Goal: Find specific page/section: Find specific page/section

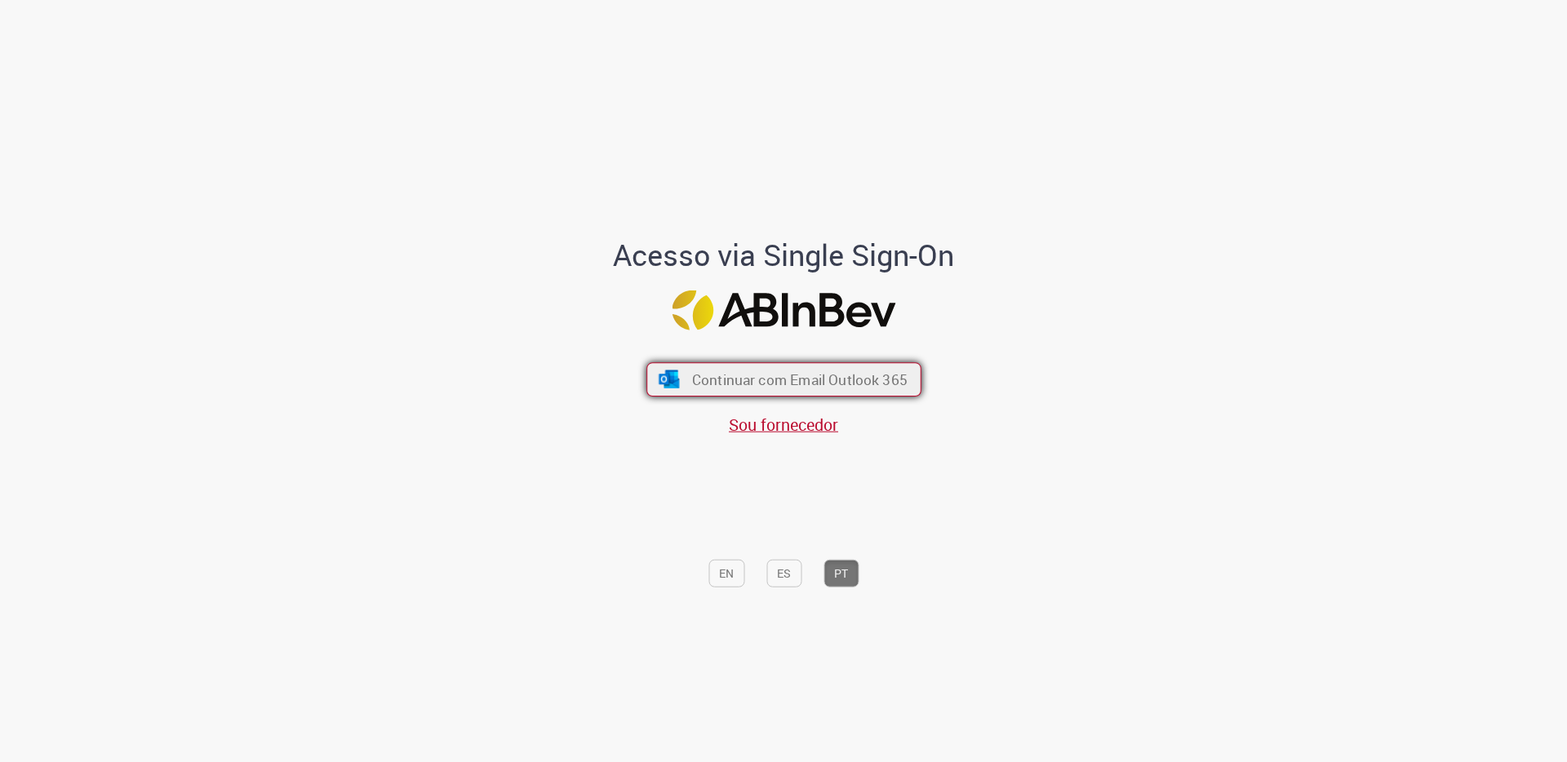
click at [803, 382] on span "Continuar com Email Outlook 365" at bounding box center [798, 380] width 215 height 19
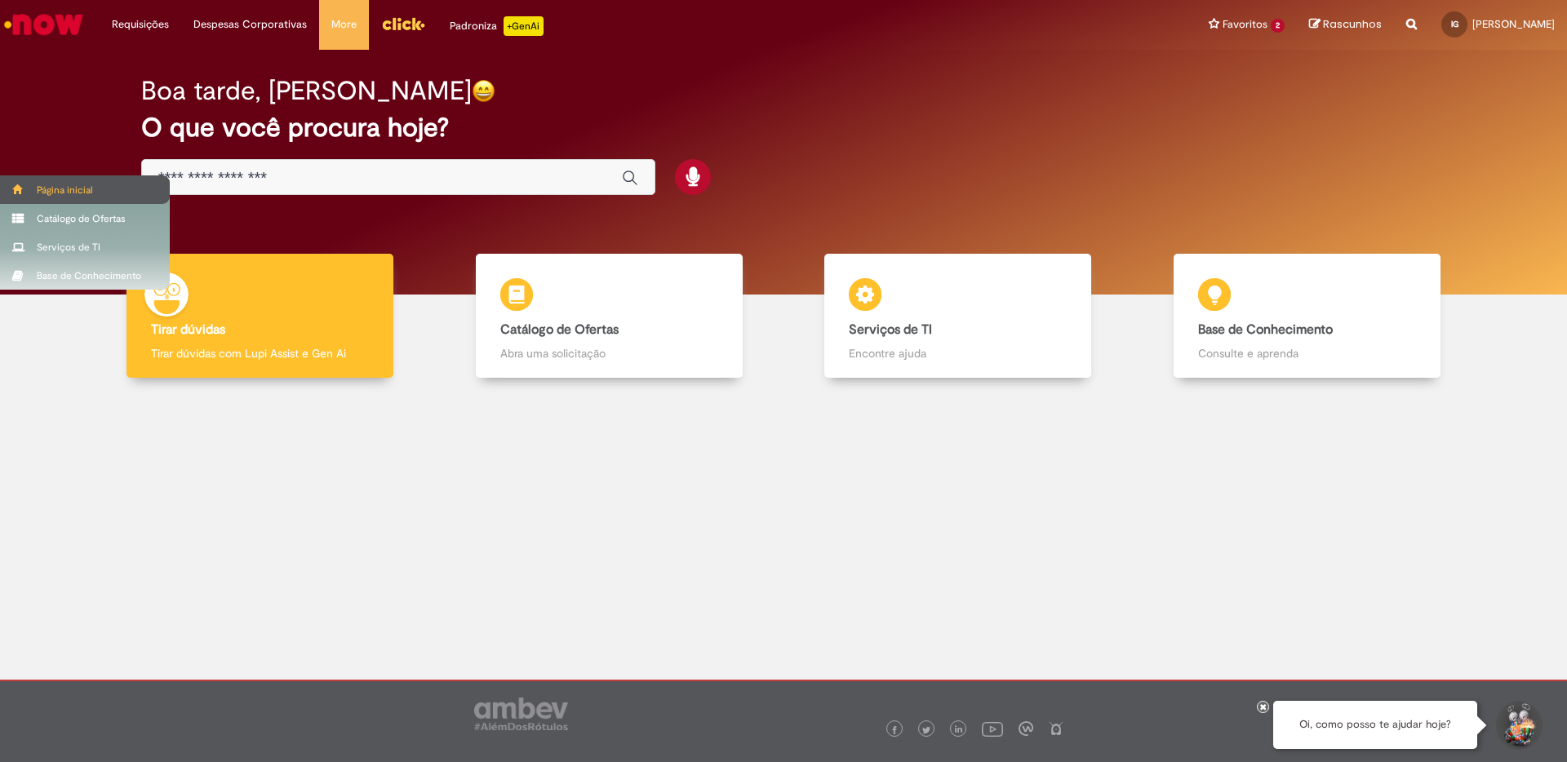
click at [47, 186] on div "Página inicial" at bounding box center [85, 189] width 170 height 29
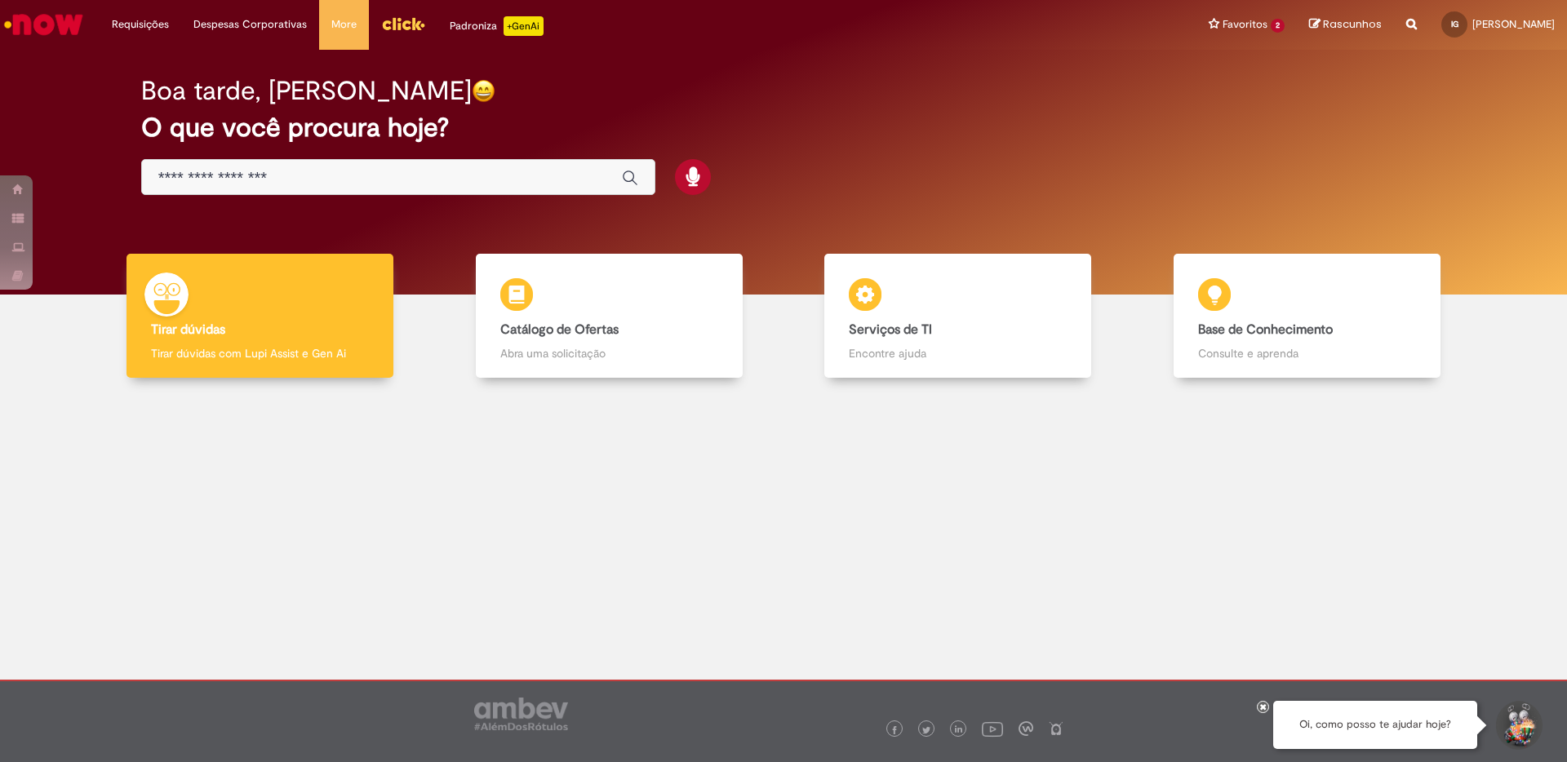
click at [1024, 729] on img at bounding box center [1026, 729] width 15 height 15
drag, startPoint x: 1102, startPoint y: 577, endPoint x: 1076, endPoint y: 575, distance: 26.2
click at [1102, 577] on div at bounding box center [783, 520] width 1543 height 260
drag, startPoint x: 1266, startPoint y: 192, endPoint x: 1267, endPoint y: 204, distance: 12.3
click at [1266, 192] on div "Boa tarde, Ilson O que você procura hoje?" at bounding box center [784, 136] width 1343 height 139
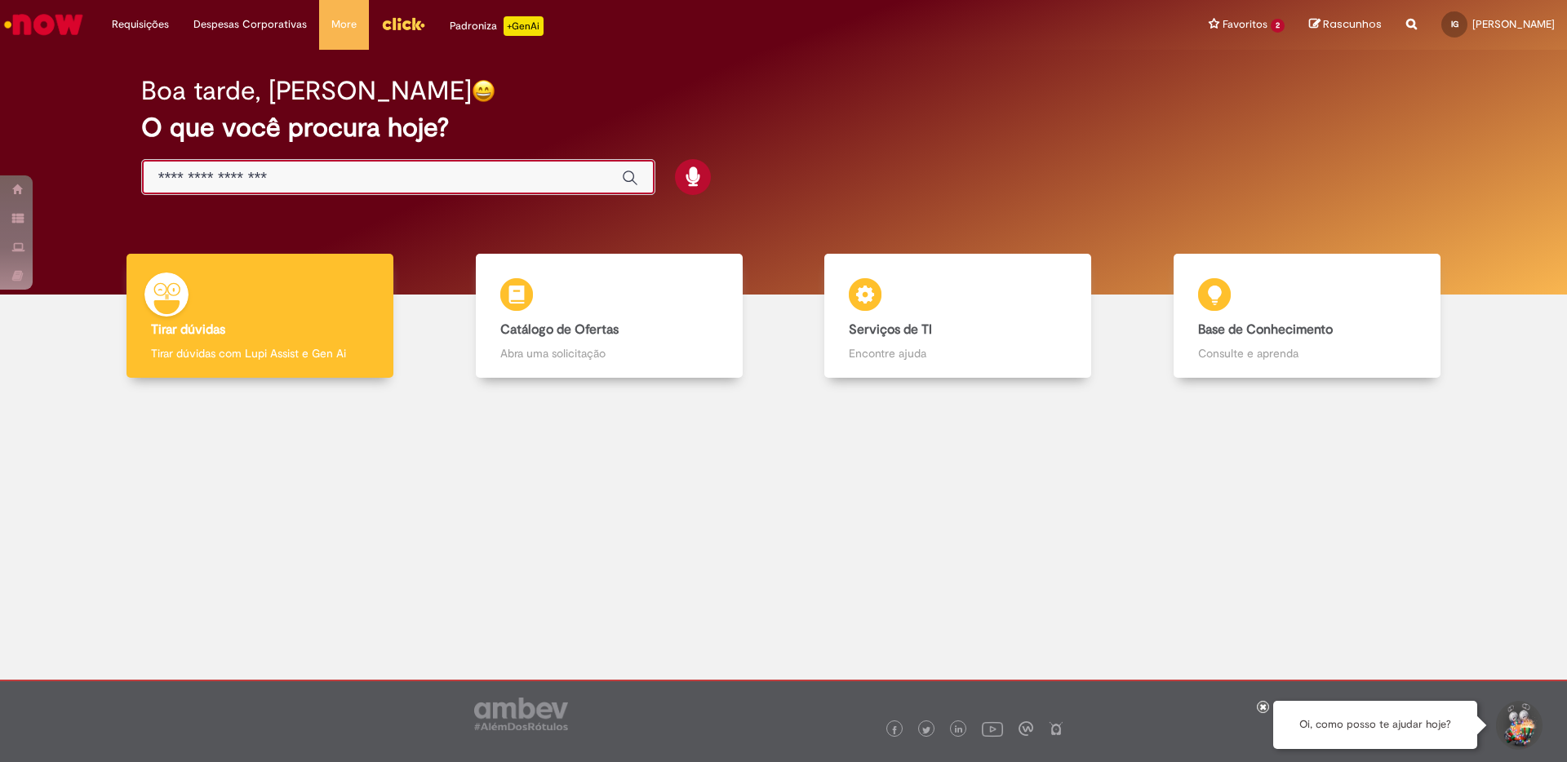
drag, startPoint x: 435, startPoint y: 172, endPoint x: 428, endPoint y: 167, distance: 8.8
click at [435, 172] on input "Basta digitar aqui" at bounding box center [381, 178] width 447 height 19
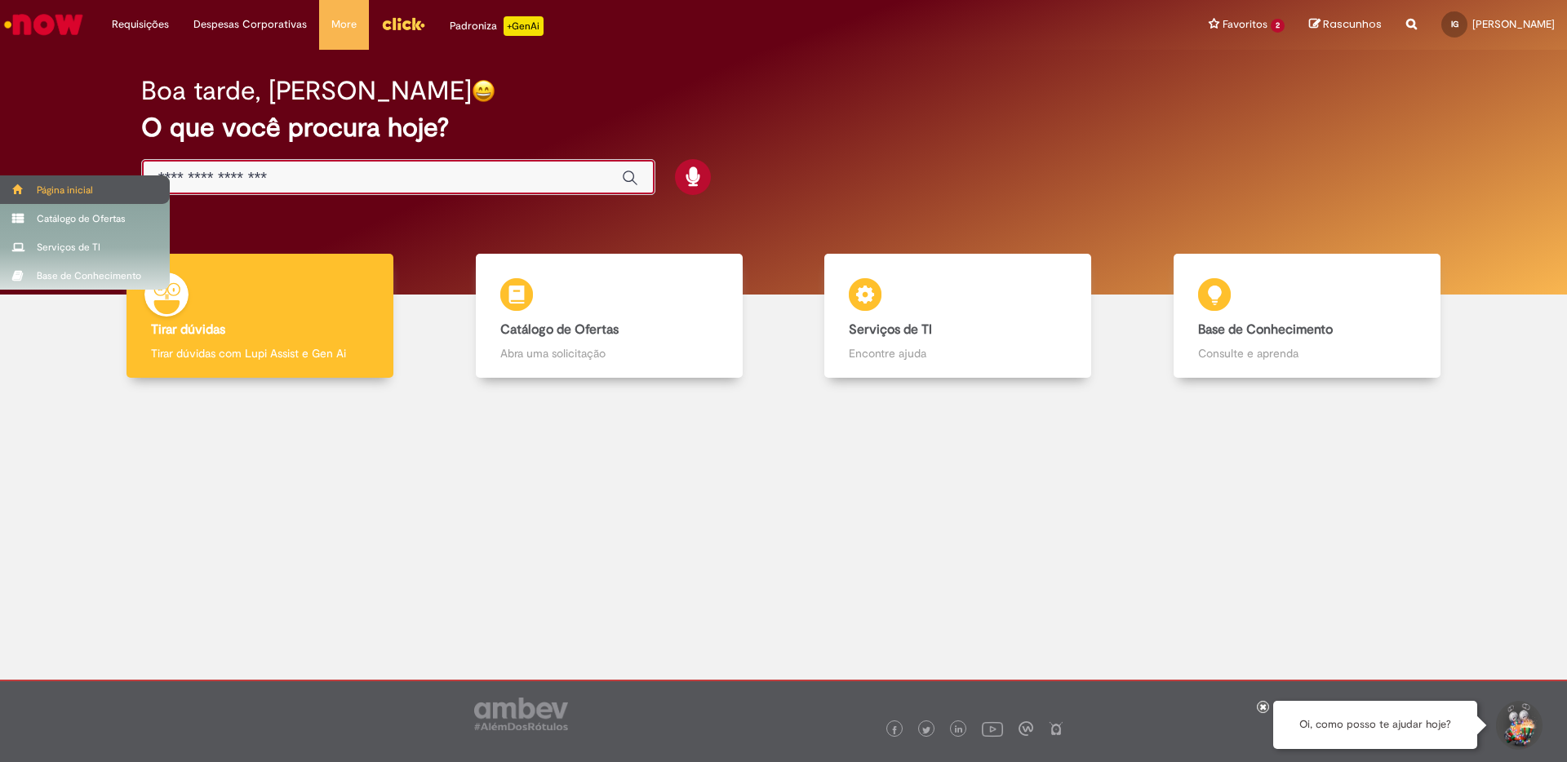
click at [44, 184] on div "Página inicial" at bounding box center [85, 189] width 170 height 29
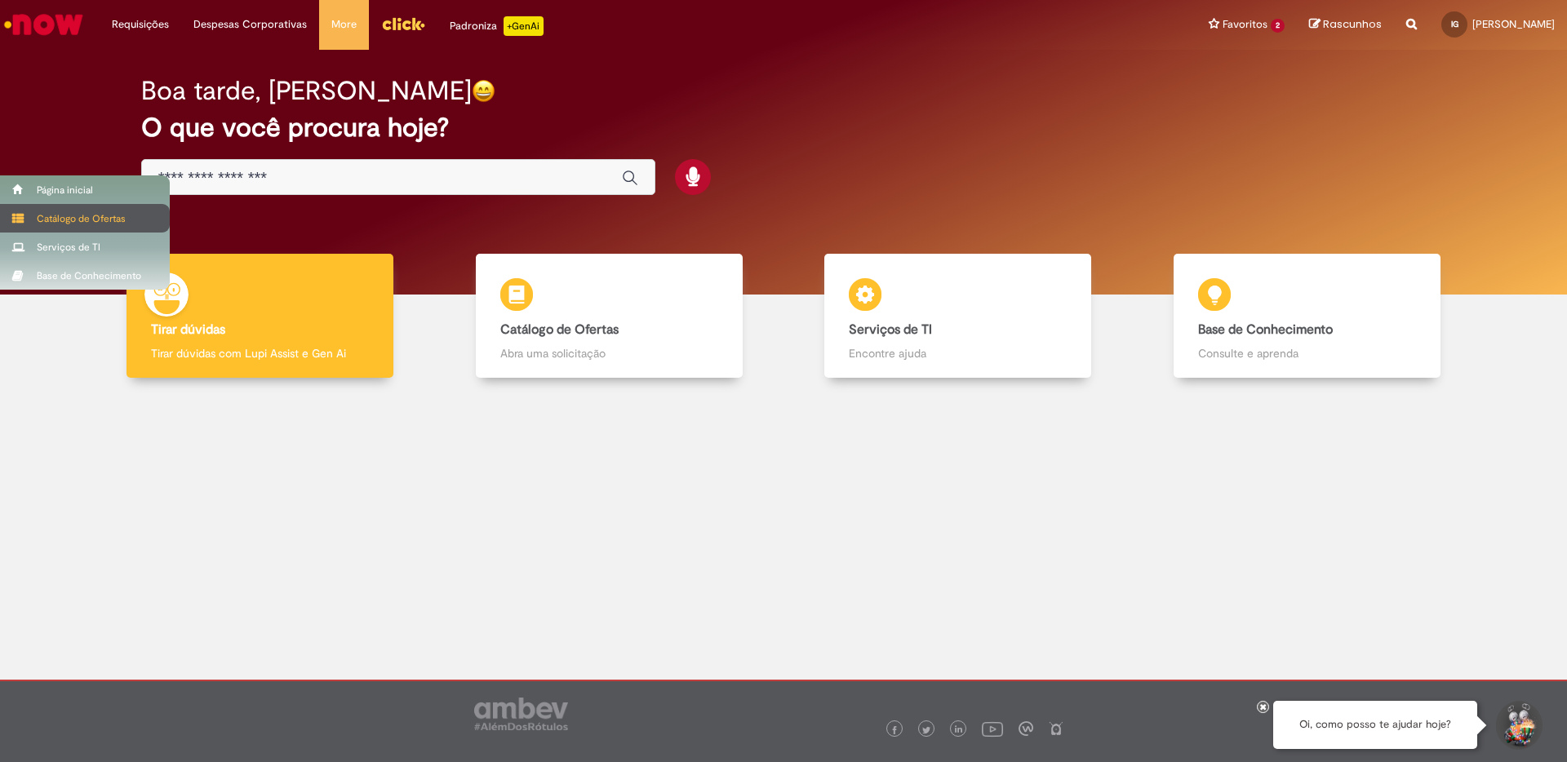
click at [50, 215] on div "Catálogo de Ofertas" at bounding box center [85, 218] width 170 height 29
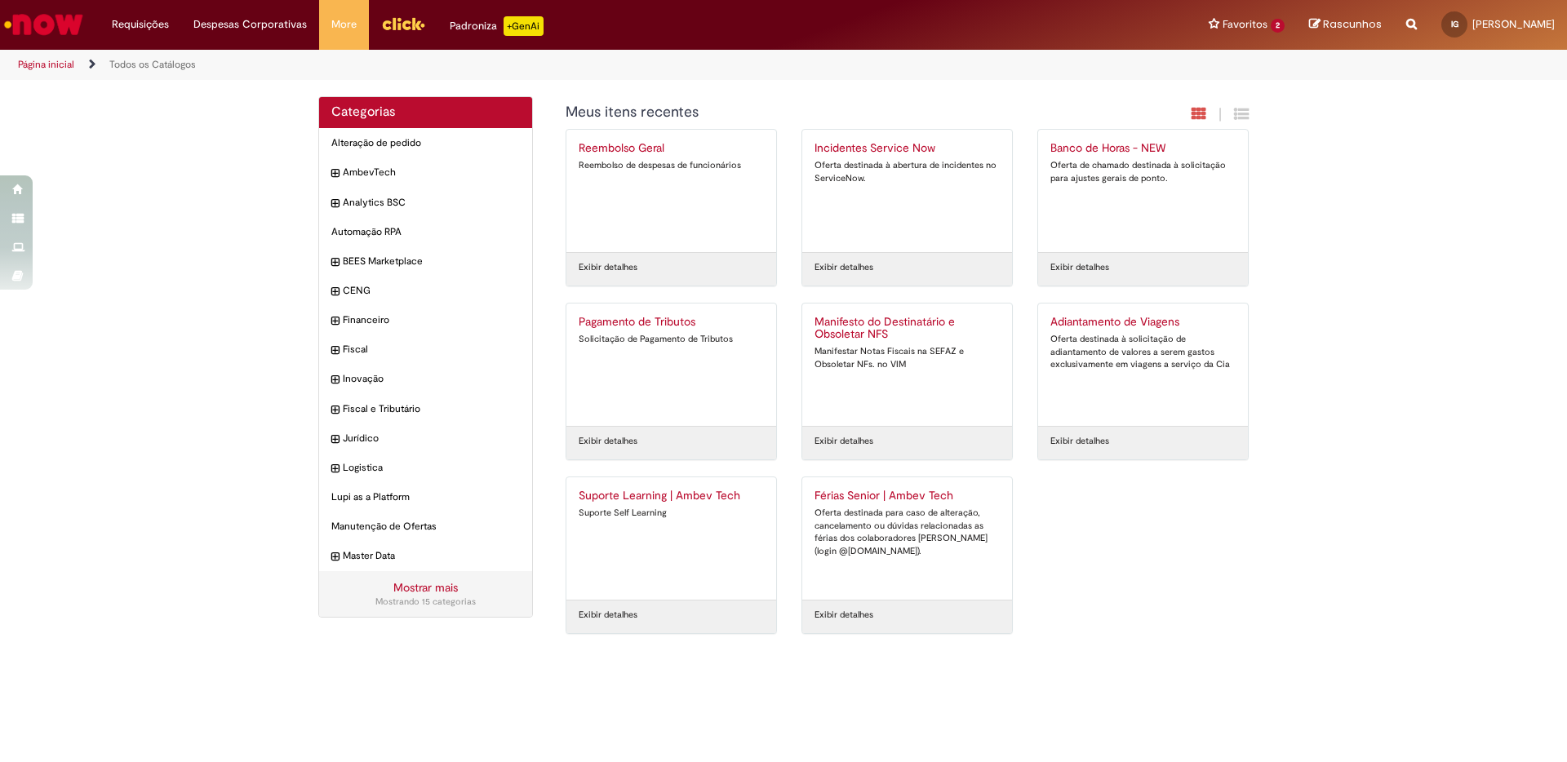
click at [109, 271] on div "Categorias Alteração de pedido Itens AmbevTech Itens Analytics BSC Itens Automa…" at bounding box center [783, 373] width 1567 height 555
click at [1417, 23] on icon "Search from all sources" at bounding box center [1411, 14] width 11 height 29
click at [1417, 26] on input "text" at bounding box center [1379, 25] width 75 height 28
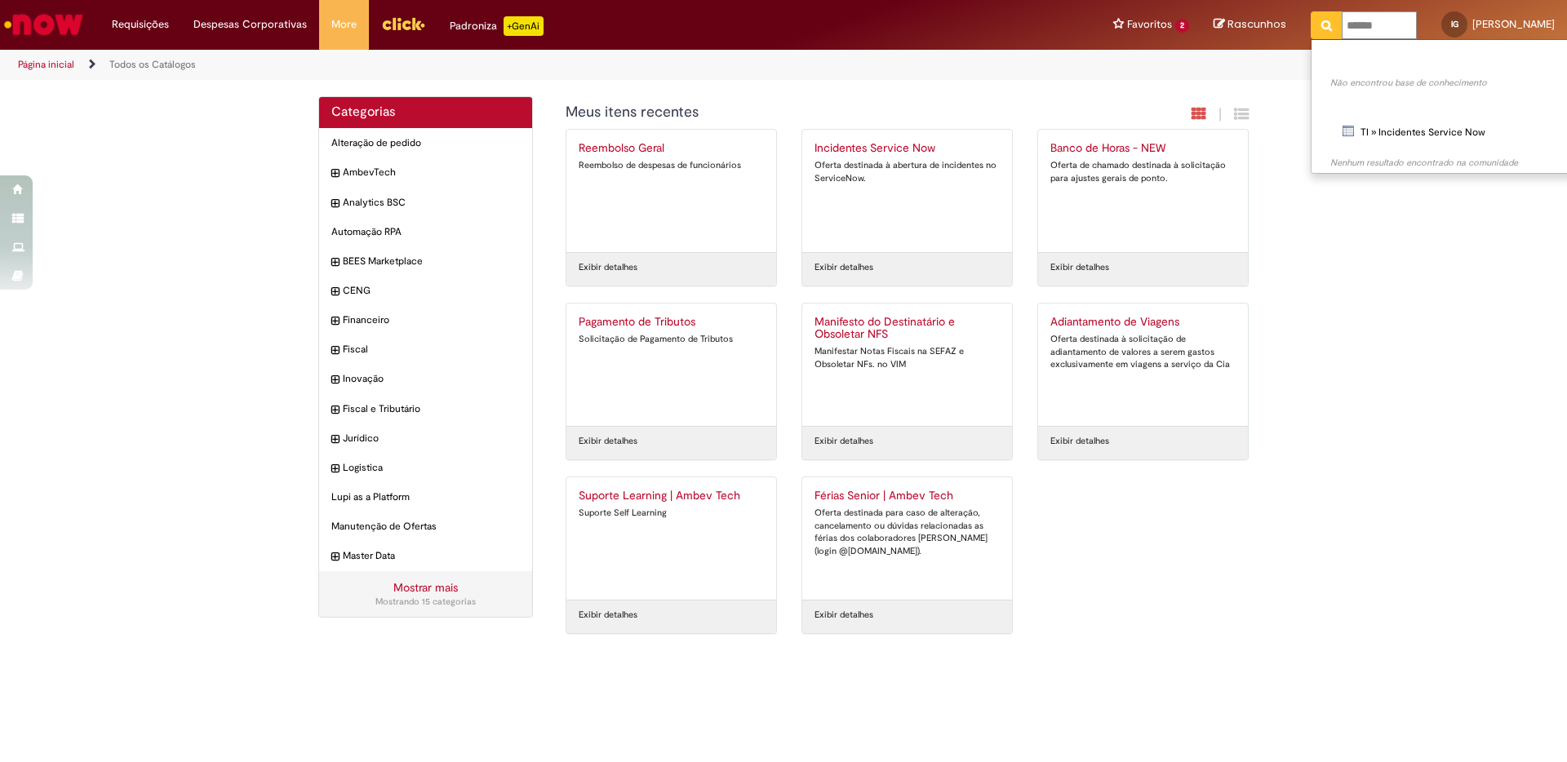
type input "*******"
click button "Pesquisar" at bounding box center [1327, 25] width 32 height 28
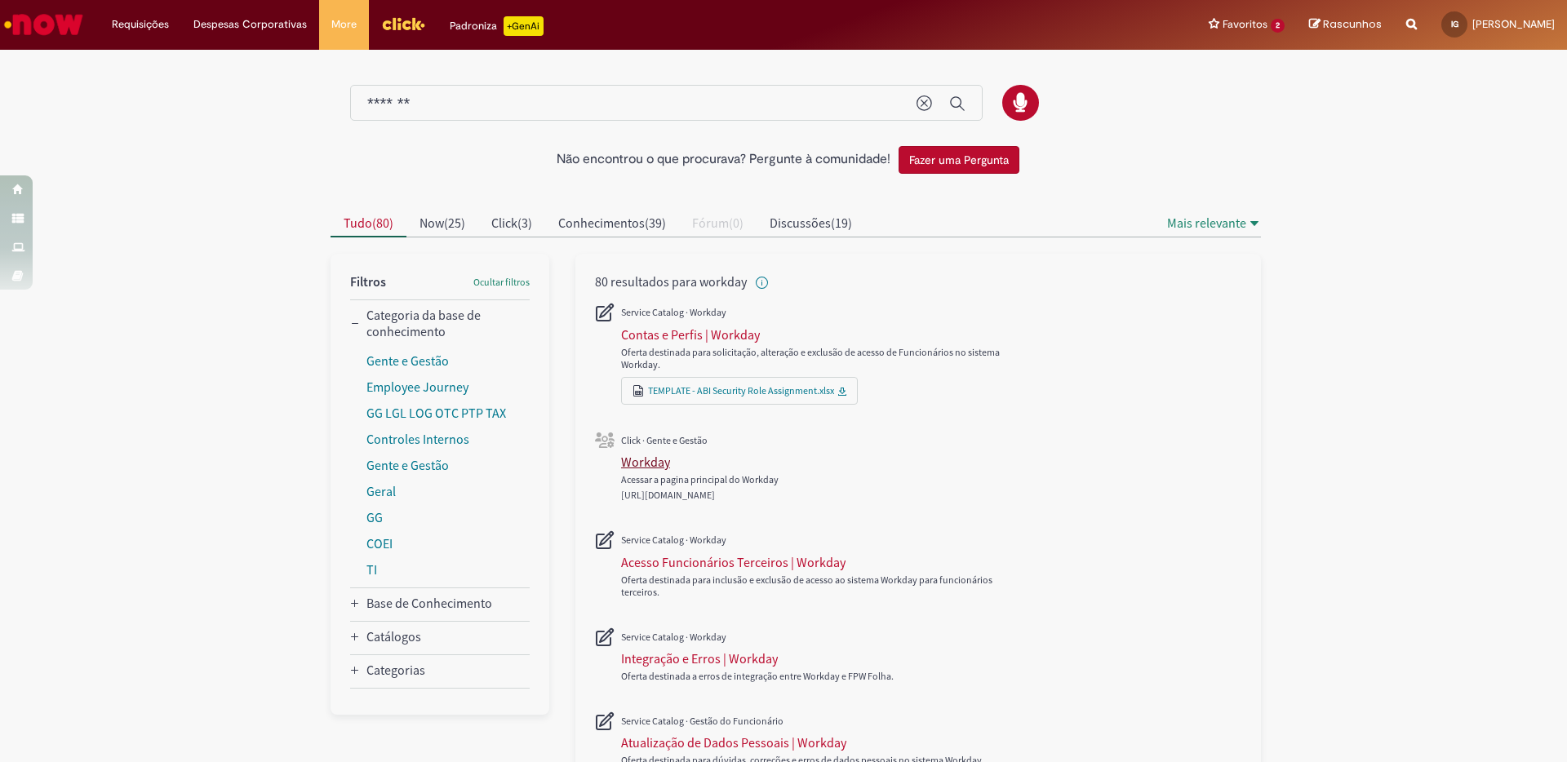
click at [638, 459] on div "Workday" at bounding box center [645, 462] width 49 height 16
